Goal: Navigation & Orientation: Find specific page/section

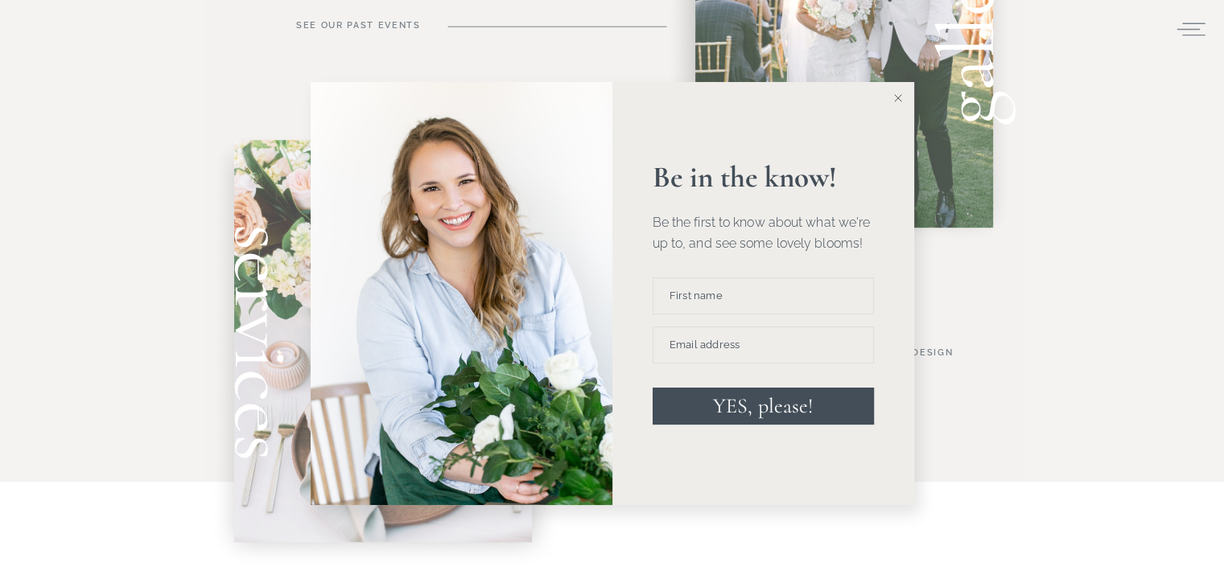
scroll to position [1099, 0]
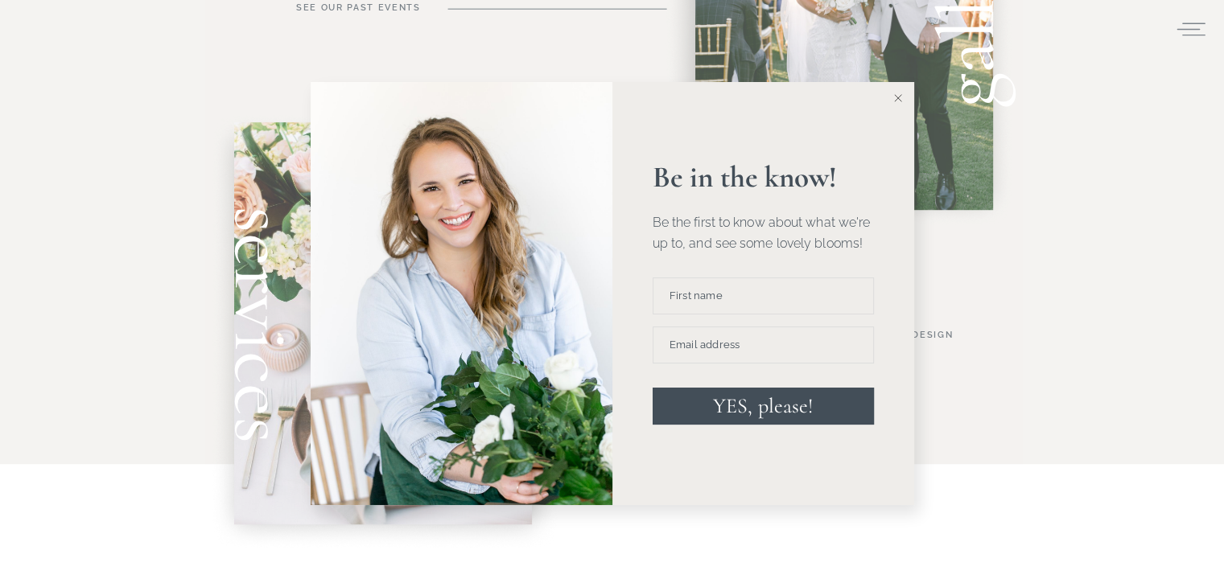
click at [902, 97] on button at bounding box center [898, 98] width 32 height 32
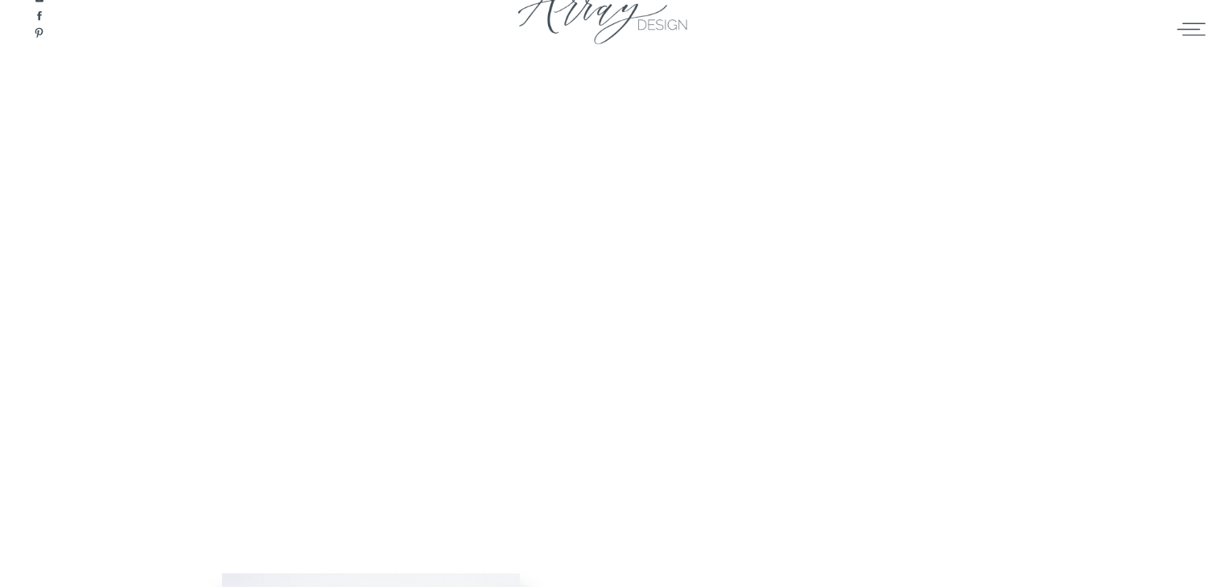
scroll to position [0, 0]
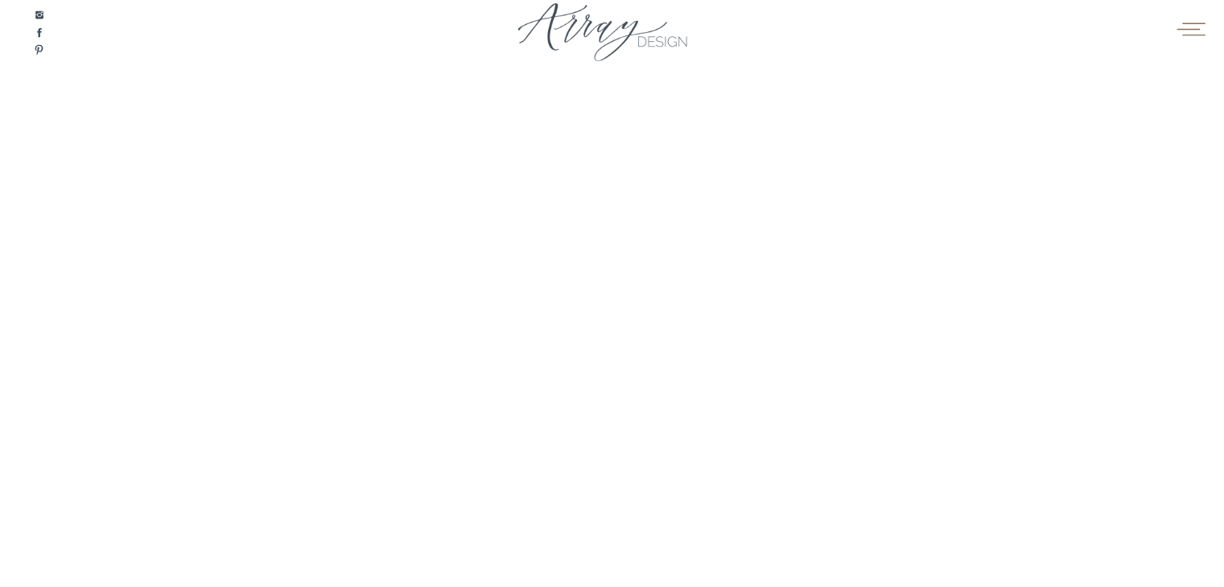
click at [1195, 23] on icon at bounding box center [1190, 29] width 28 height 13
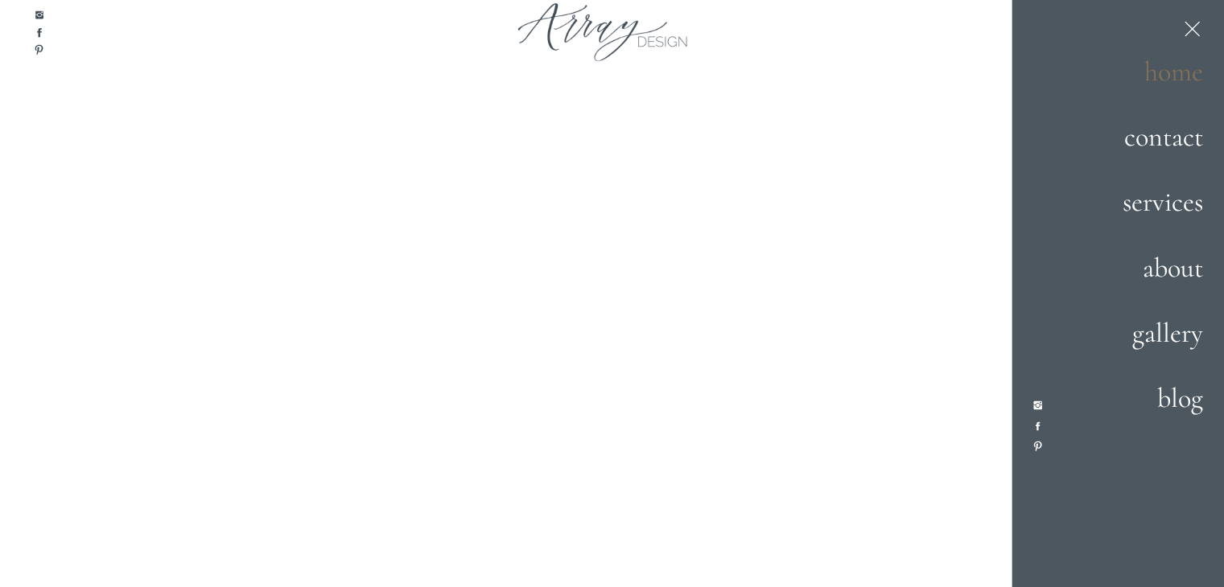
click at [1158, 72] on h2 "home" at bounding box center [1146, 72] width 113 height 43
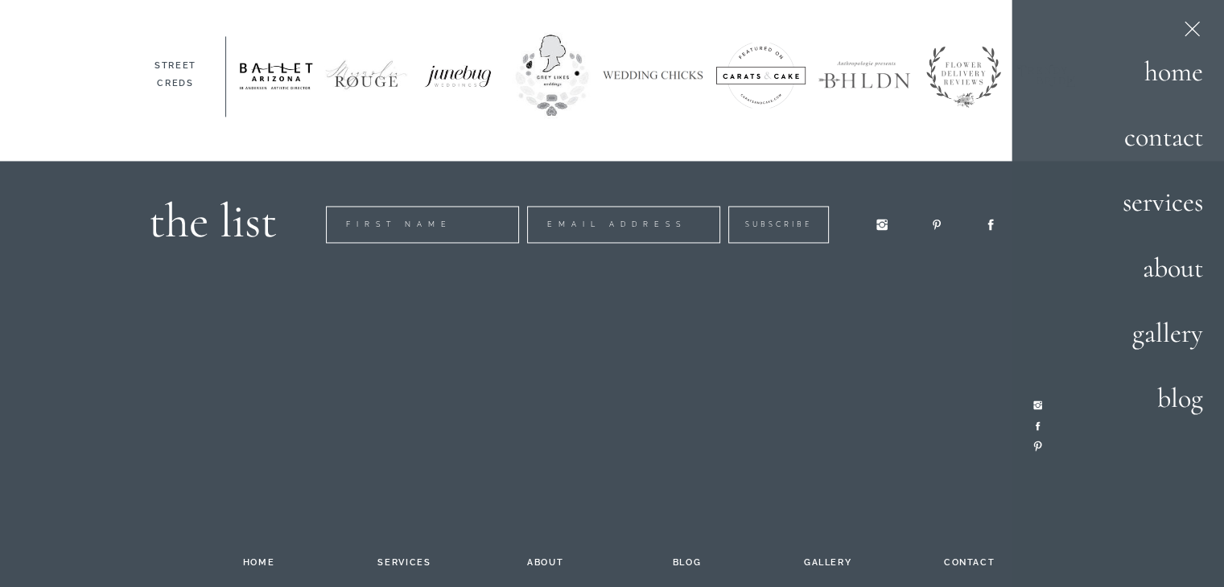
scroll to position [2675, 0]
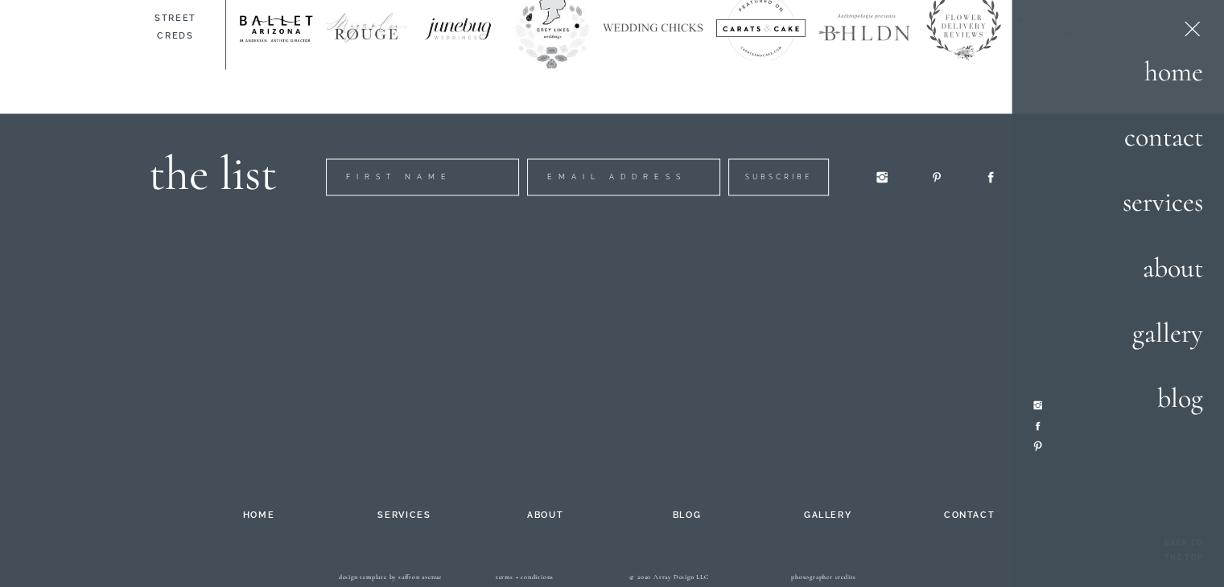
click at [962, 516] on h2 "contact" at bounding box center [969, 512] width 88 height 13
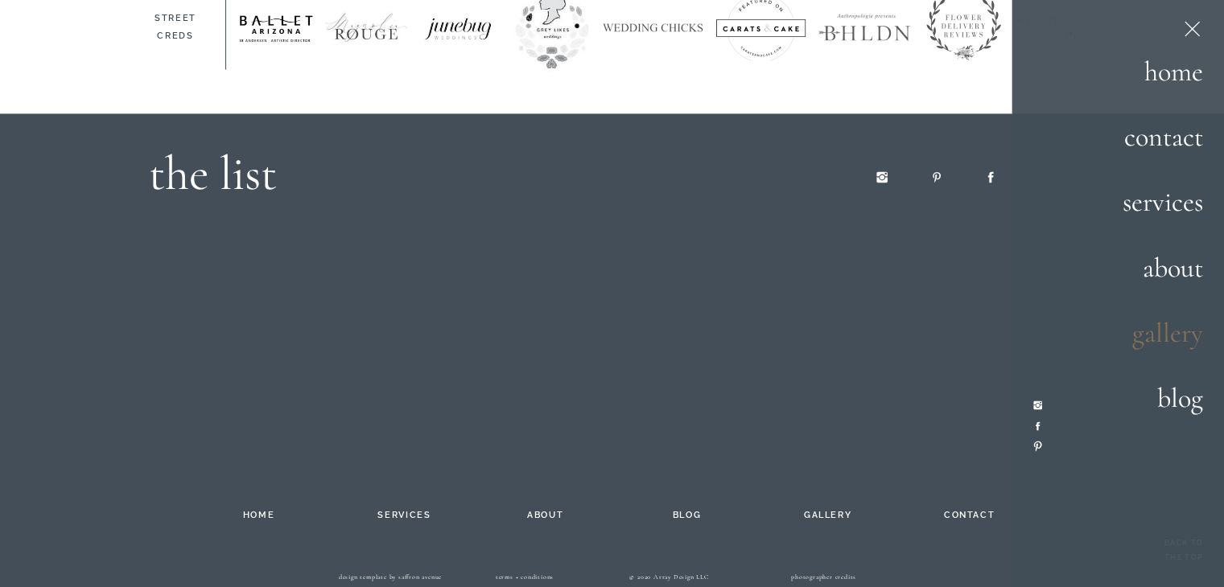
click at [1168, 339] on h2 "gallery" at bounding box center [1148, 334] width 110 height 43
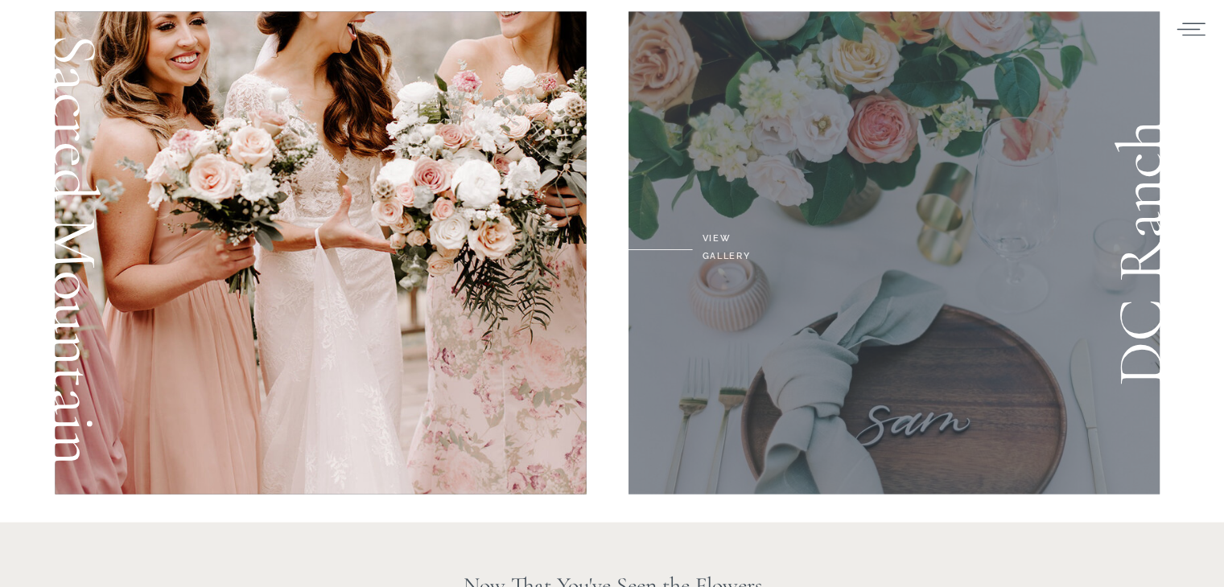
click at [941, 330] on div at bounding box center [894, 252] width 532 height 483
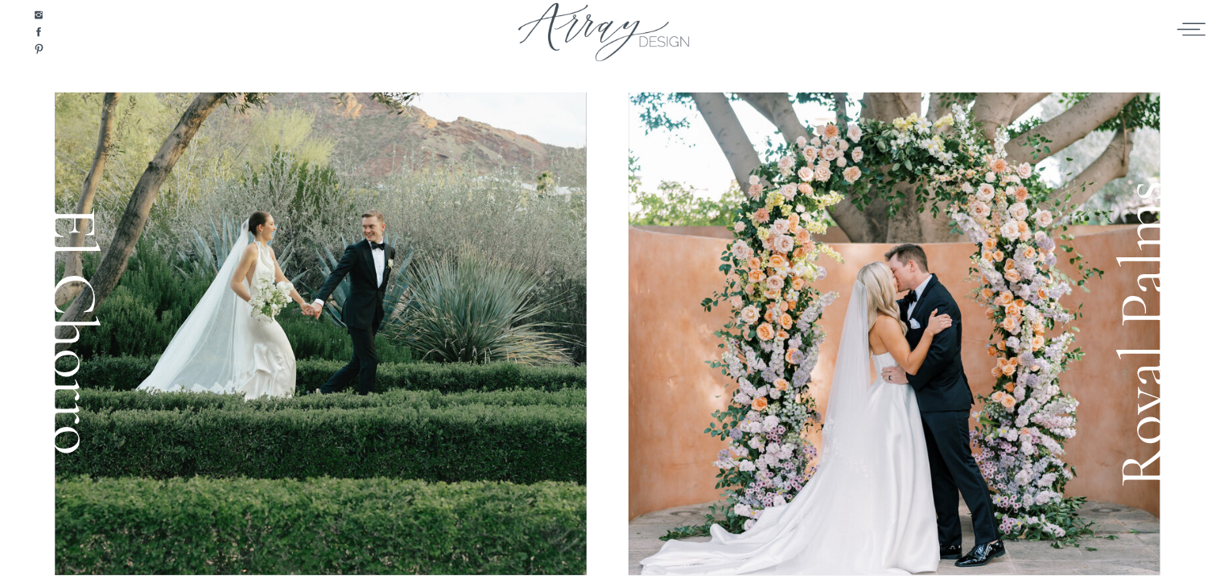
scroll to position [2762, 0]
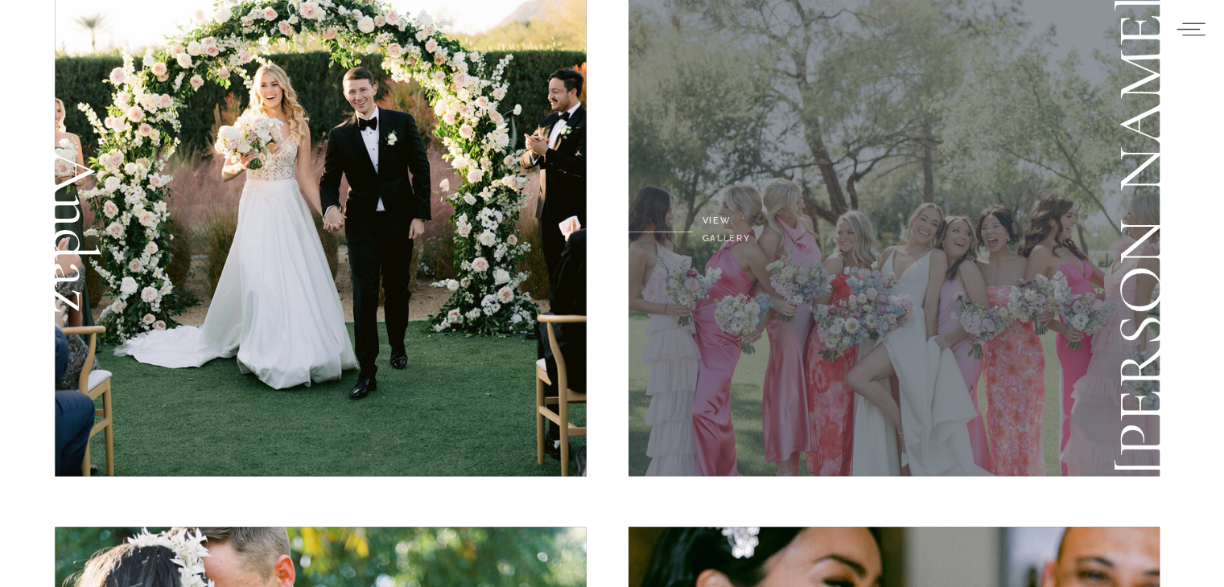
click at [972, 302] on div at bounding box center [894, 235] width 532 height 483
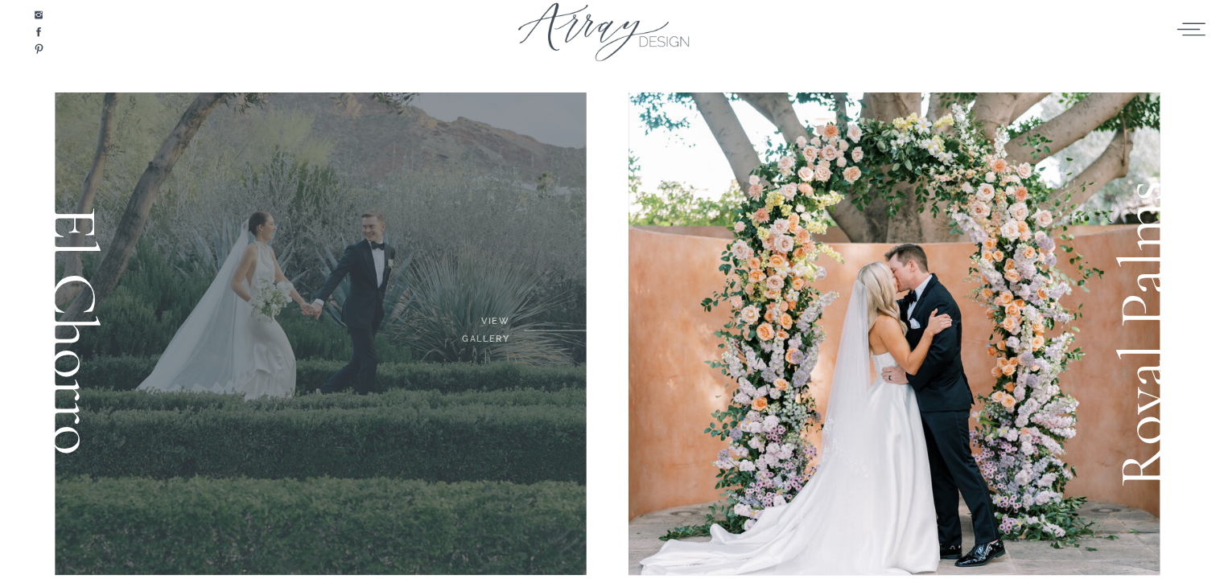
click at [351, 319] on div at bounding box center [321, 334] width 532 height 483
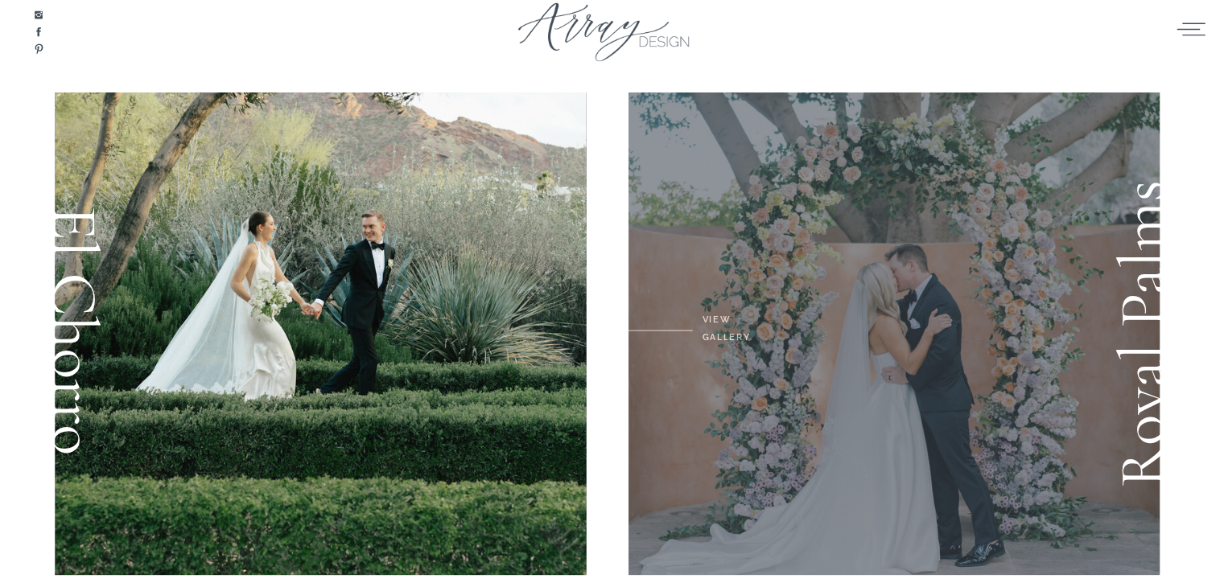
click at [1084, 268] on div at bounding box center [894, 334] width 532 height 483
